Goal: Check status: Check status

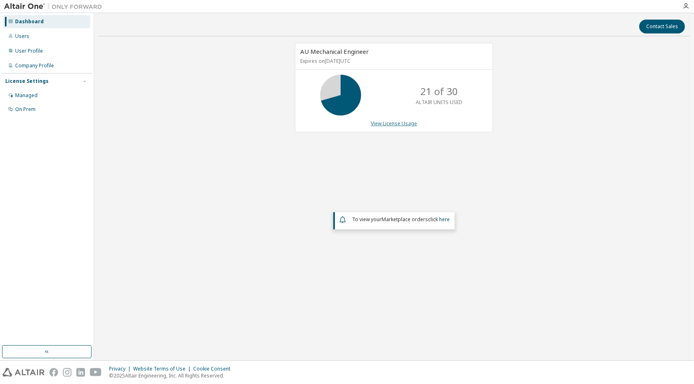
click at [387, 121] on link "View License Usage" at bounding box center [394, 123] width 46 height 7
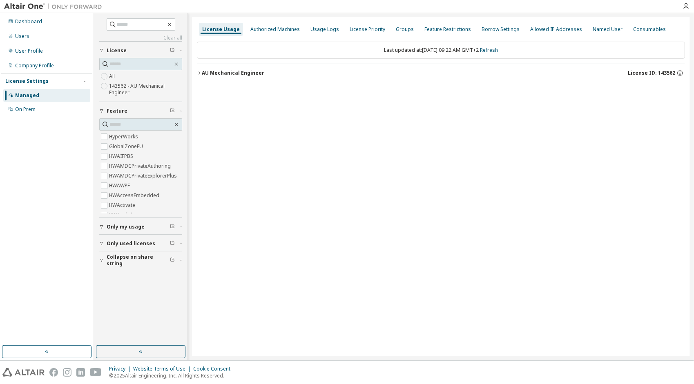
click at [199, 73] on icon "button" at bounding box center [199, 73] width 5 height 5
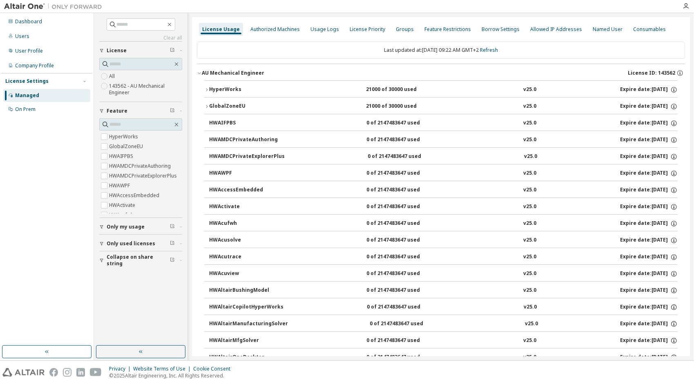
click at [205, 89] on icon "button" at bounding box center [206, 89] width 5 height 5
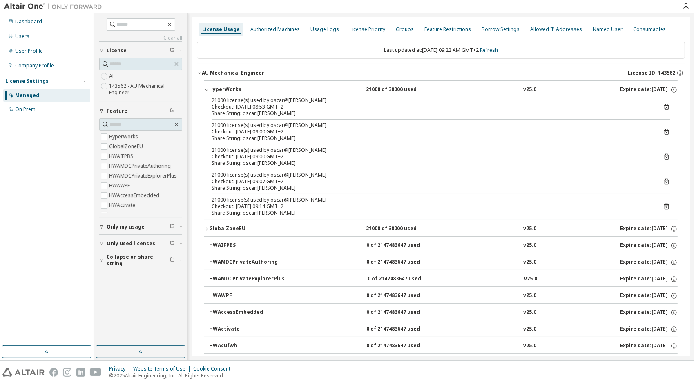
click at [664, 104] on icon at bounding box center [666, 107] width 5 height 6
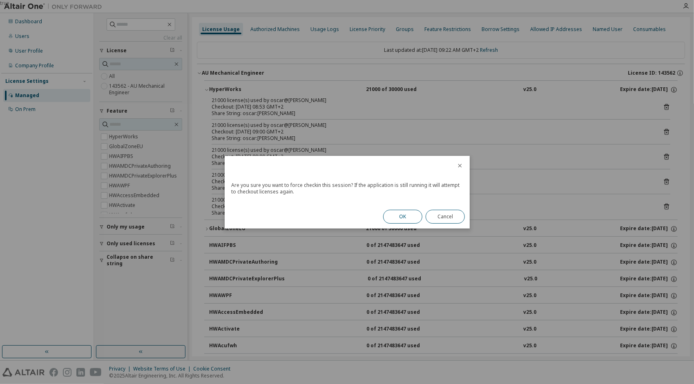
click at [409, 214] on button "OK" at bounding box center [402, 217] width 39 height 14
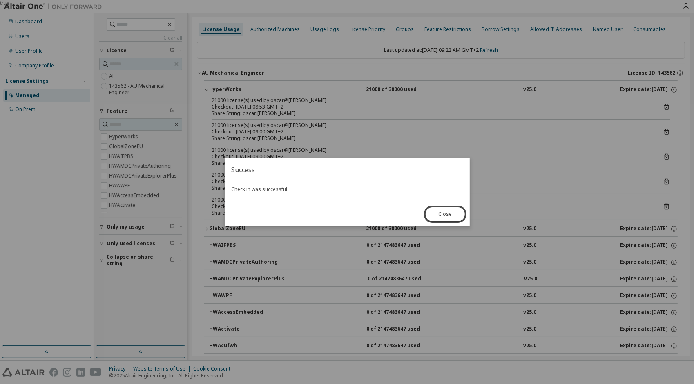
click button "Close" at bounding box center [444, 214] width 39 height 14
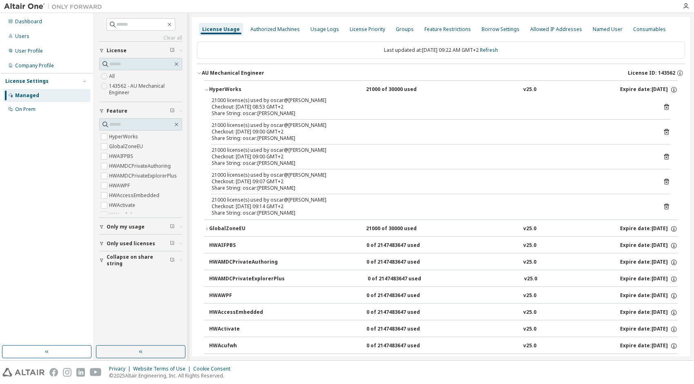
click at [664, 133] on icon at bounding box center [666, 132] width 5 height 6
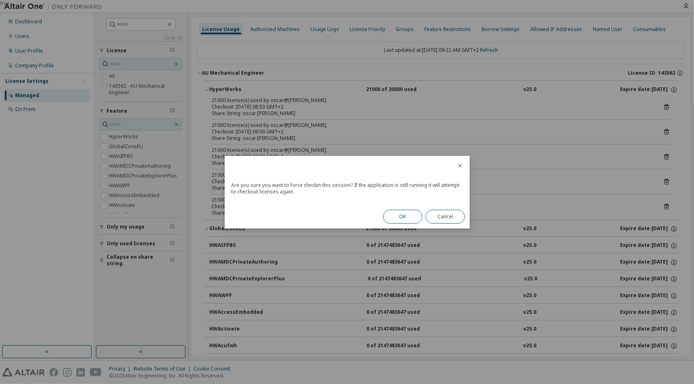
click at [399, 218] on button "OK" at bounding box center [402, 217] width 39 height 14
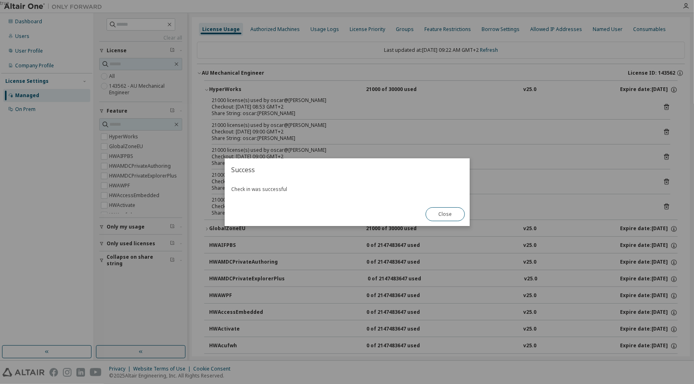
click button "Close" at bounding box center [444, 214] width 39 height 14
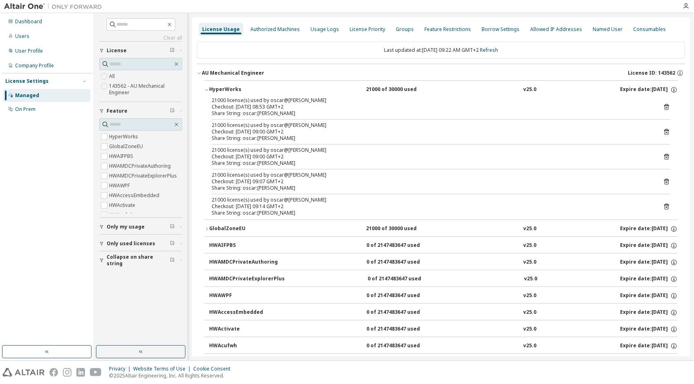
click at [663, 155] on icon at bounding box center [666, 156] width 7 height 7
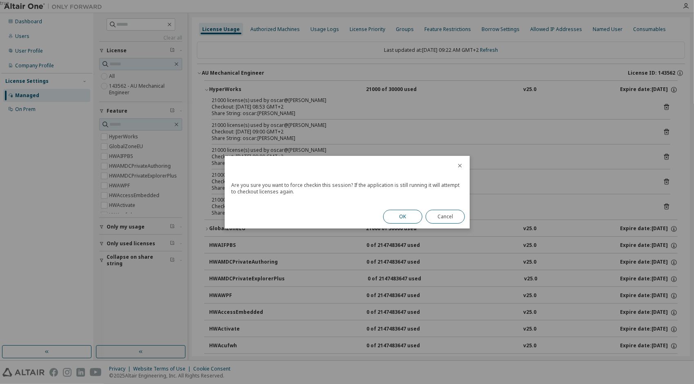
click at [404, 216] on button "OK" at bounding box center [402, 217] width 39 height 14
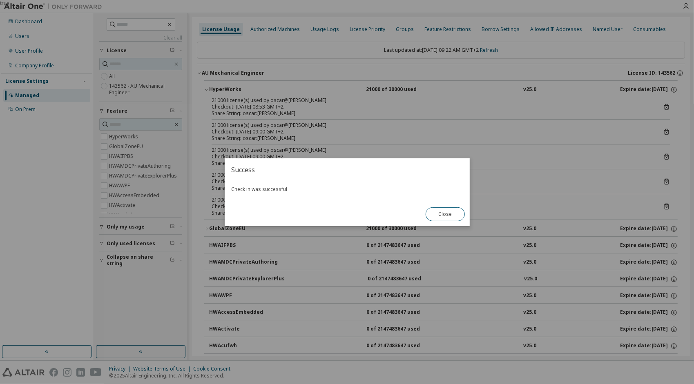
click button "Close" at bounding box center [444, 214] width 39 height 14
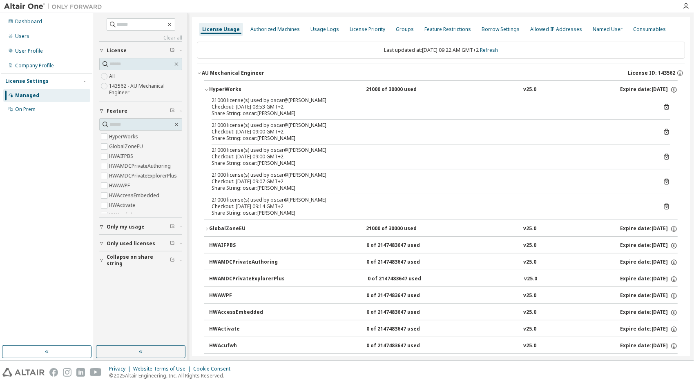
click at [663, 180] on icon at bounding box center [666, 181] width 7 height 7
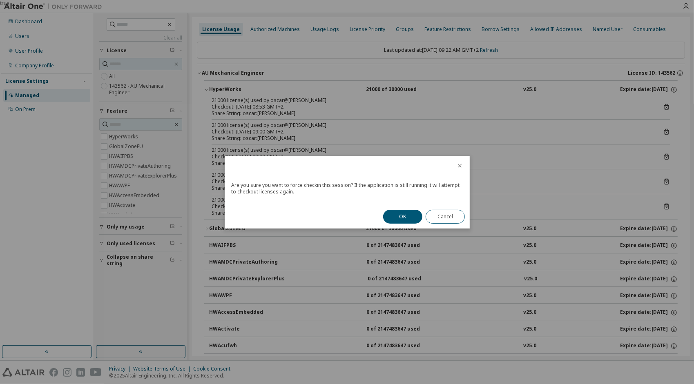
click at [416, 216] on button "OK" at bounding box center [402, 217] width 39 height 14
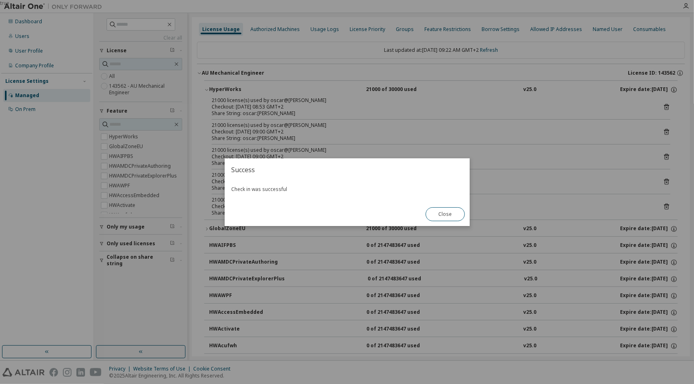
click button "Close" at bounding box center [444, 214] width 39 height 14
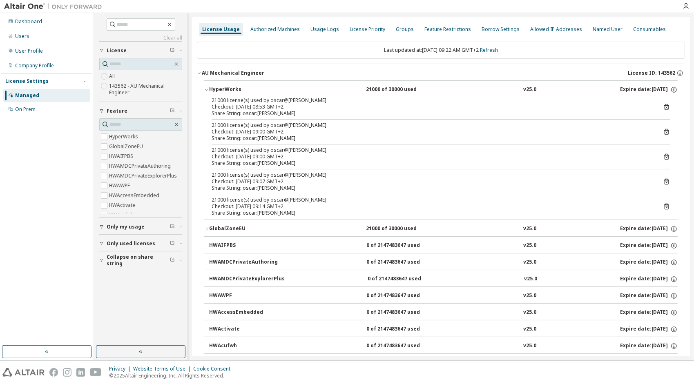
click at [664, 206] on icon at bounding box center [666, 206] width 7 height 7
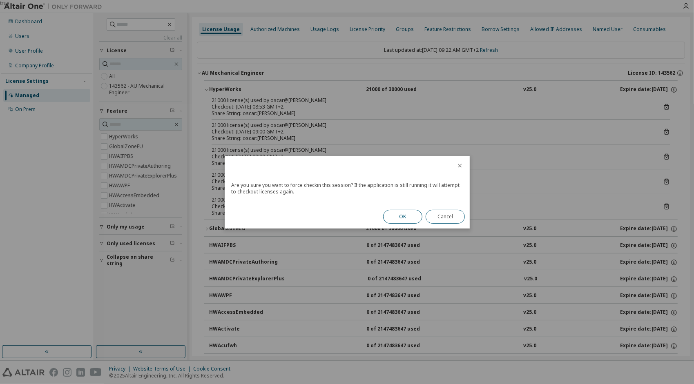
click at [399, 217] on button "OK" at bounding box center [402, 217] width 39 height 14
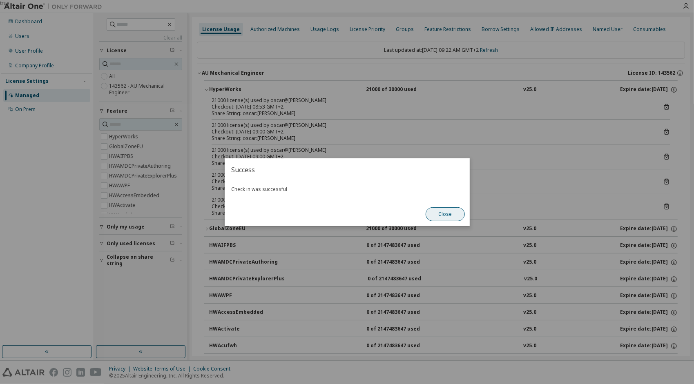
click at [434, 214] on button "Close" at bounding box center [444, 214] width 39 height 14
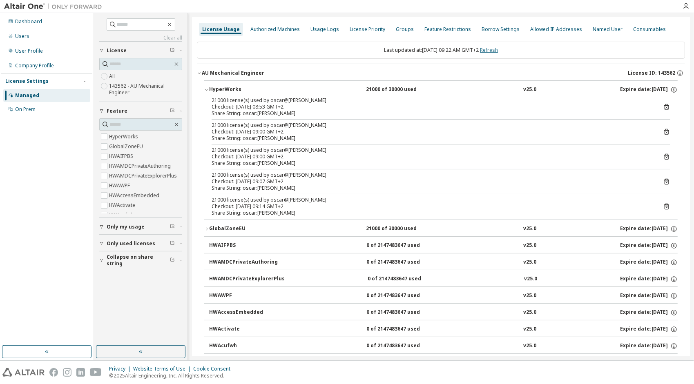
click at [498, 48] on link "Refresh" at bounding box center [489, 50] width 18 height 7
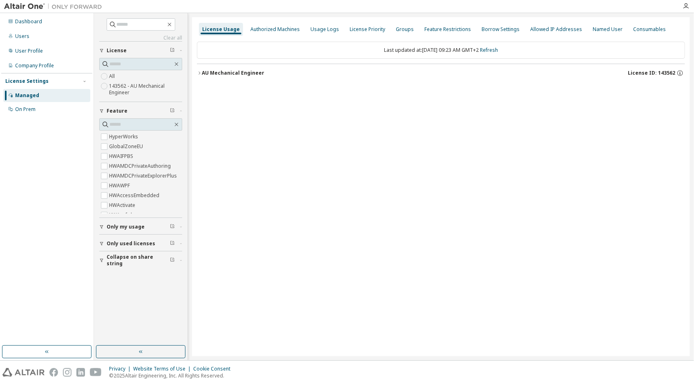
click at [202, 71] on div "AU Mechanical Engineer" at bounding box center [233, 73] width 62 height 7
